Goal: Check status: Check status

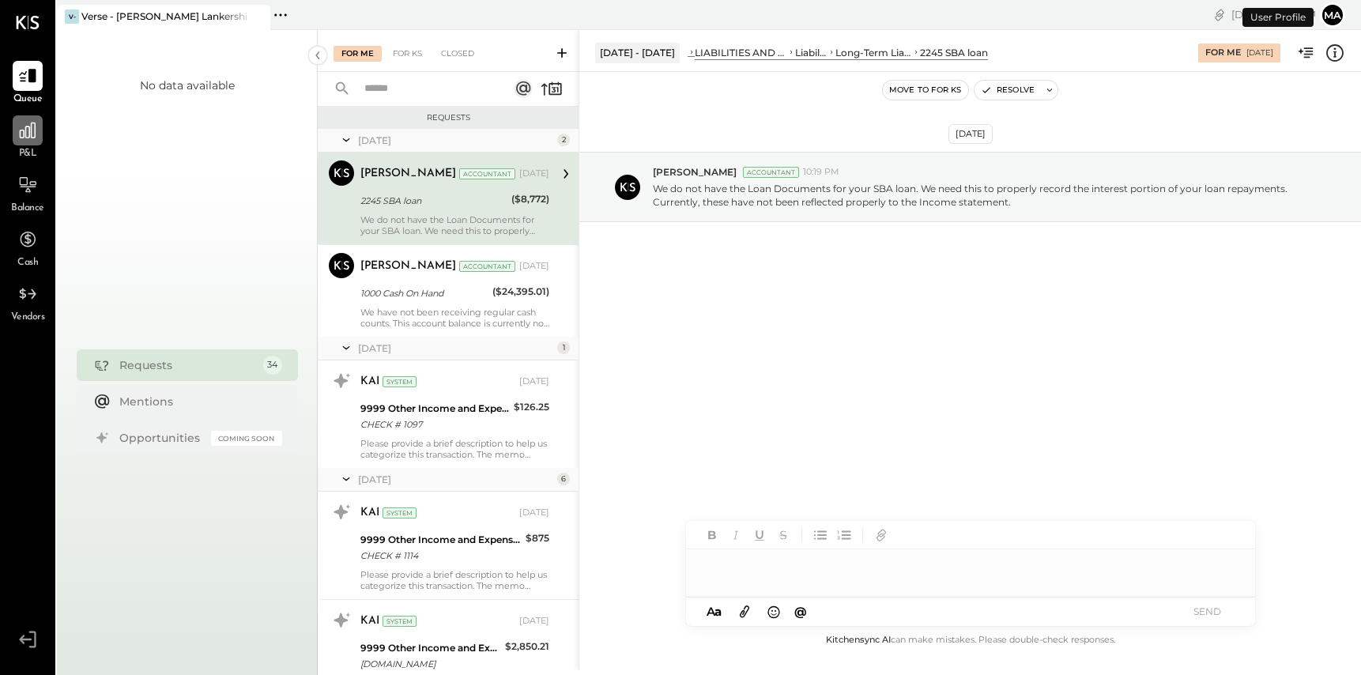
click at [32, 126] on icon at bounding box center [27, 130] width 21 height 21
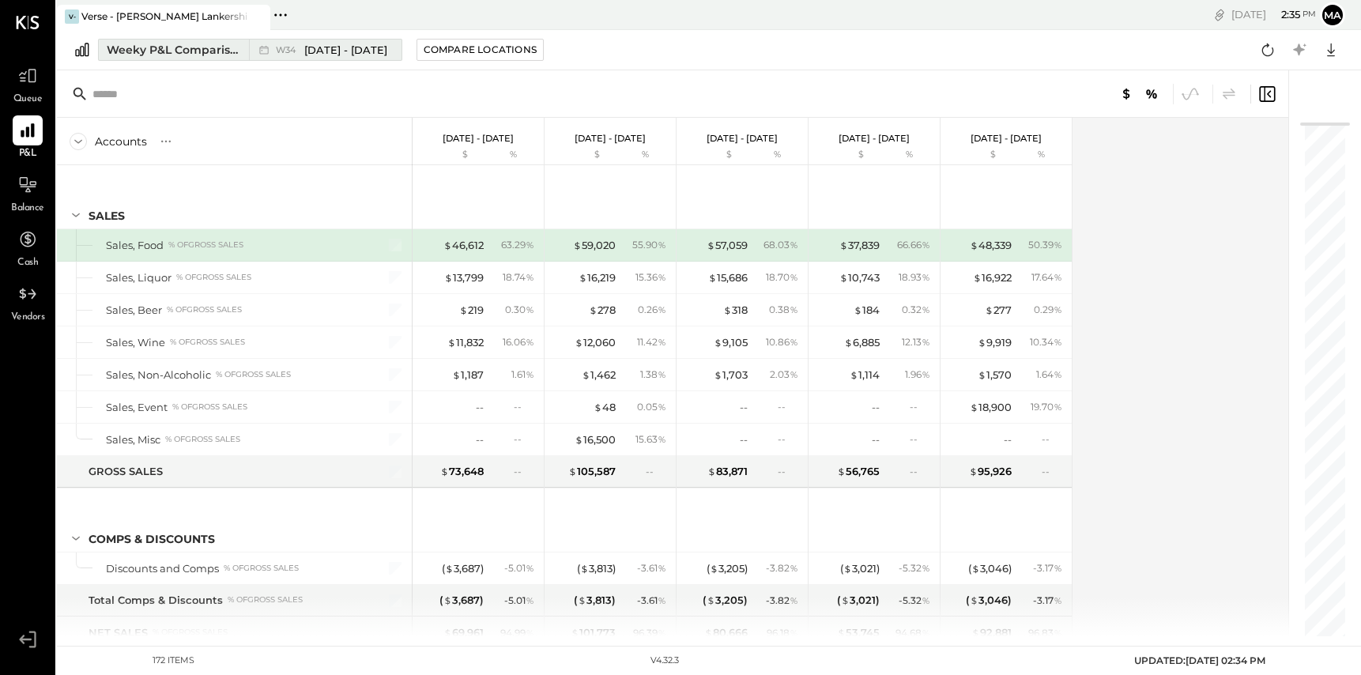
click at [342, 47] on span "[DATE] - [DATE]" at bounding box center [345, 50] width 83 height 15
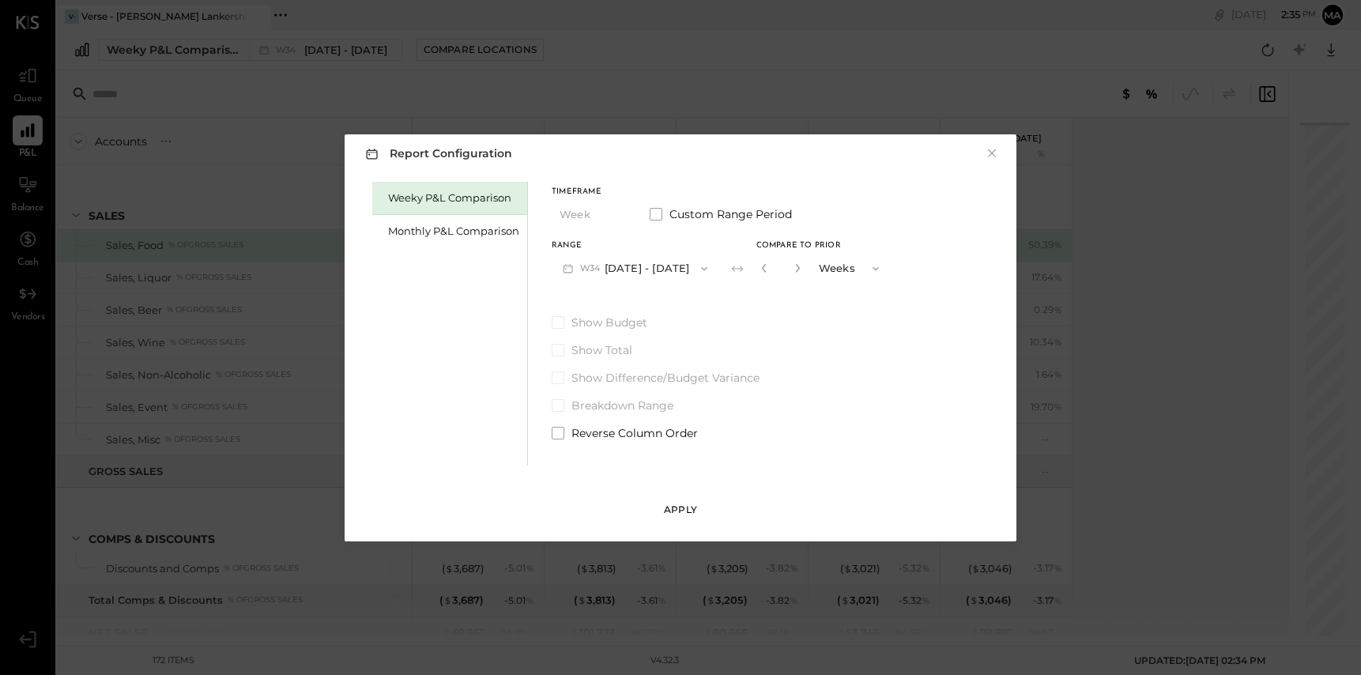
click at [681, 504] on div "Apply" at bounding box center [680, 509] width 33 height 13
